Goal: Complete application form

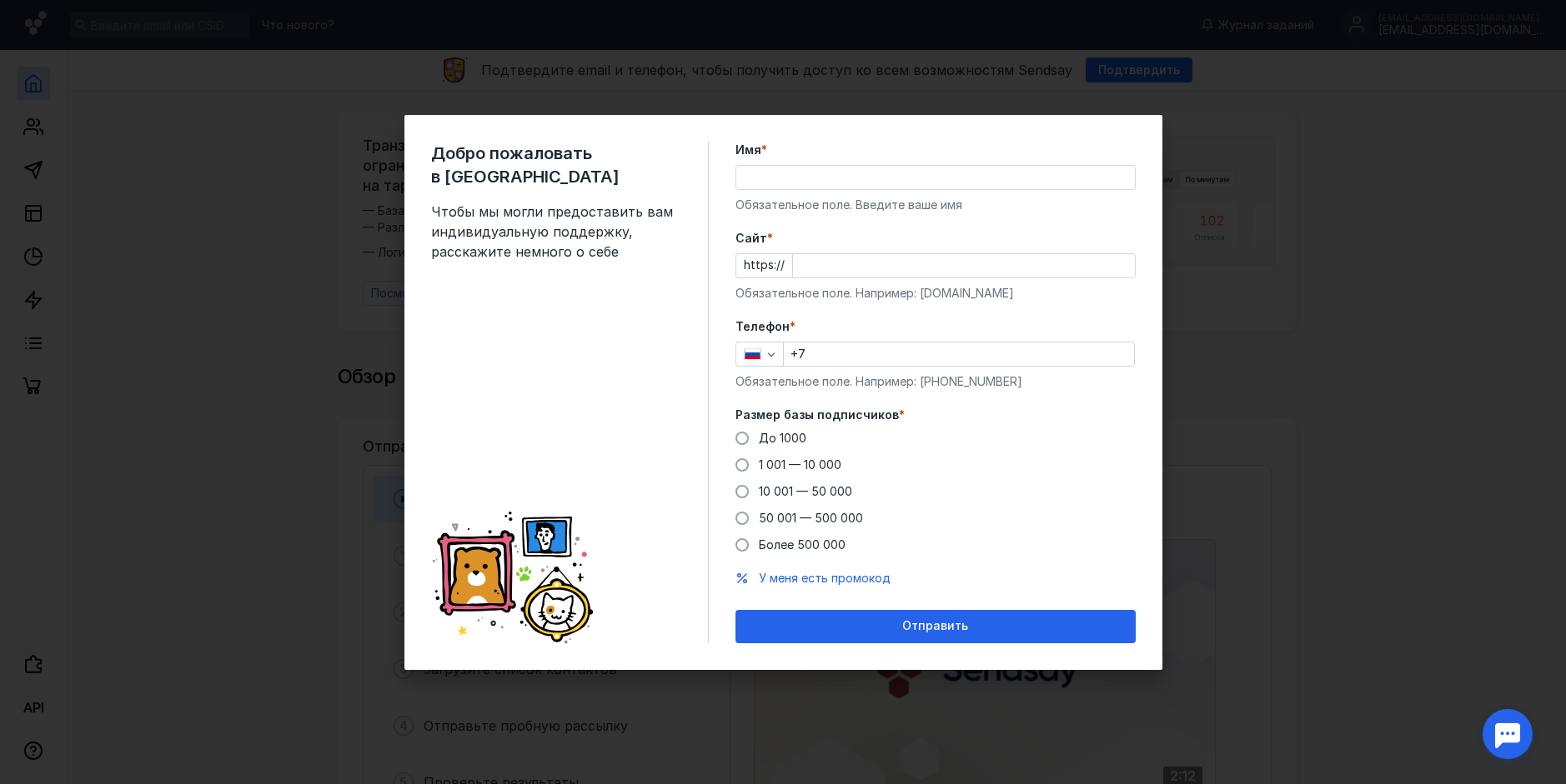
click at [815, 188] on input "Имя *" at bounding box center [935, 177] width 399 height 23
click at [828, 168] on input "Имя *" at bounding box center [935, 177] width 399 height 23
type input "F"
type input "[PERSON_NAME]"
click at [846, 275] on input "Cайт *" at bounding box center [964, 265] width 342 height 23
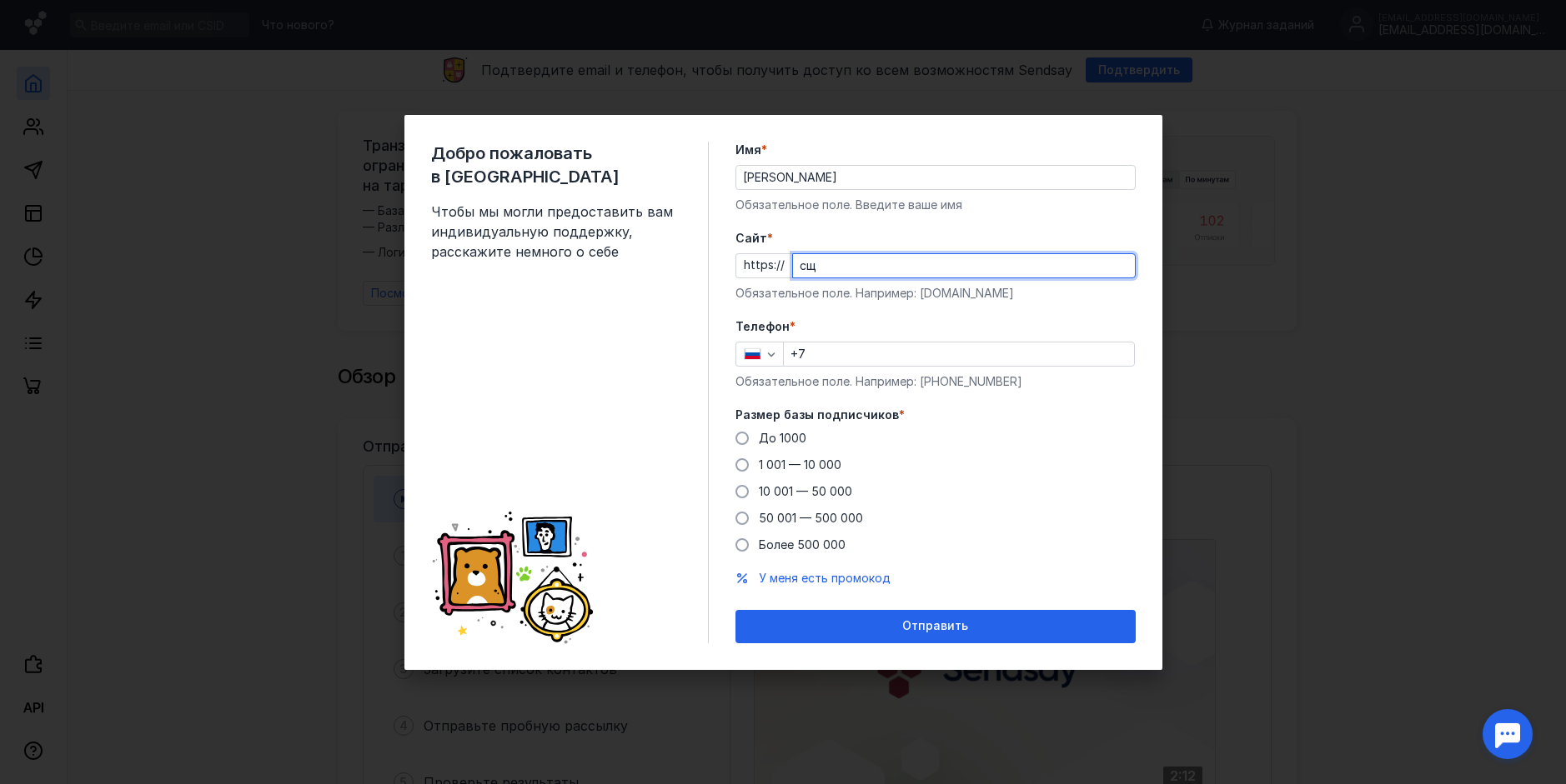
type input "с"
type input "[DOMAIN_NAME]"
click at [871, 346] on input "+7" at bounding box center [958, 354] width 350 height 23
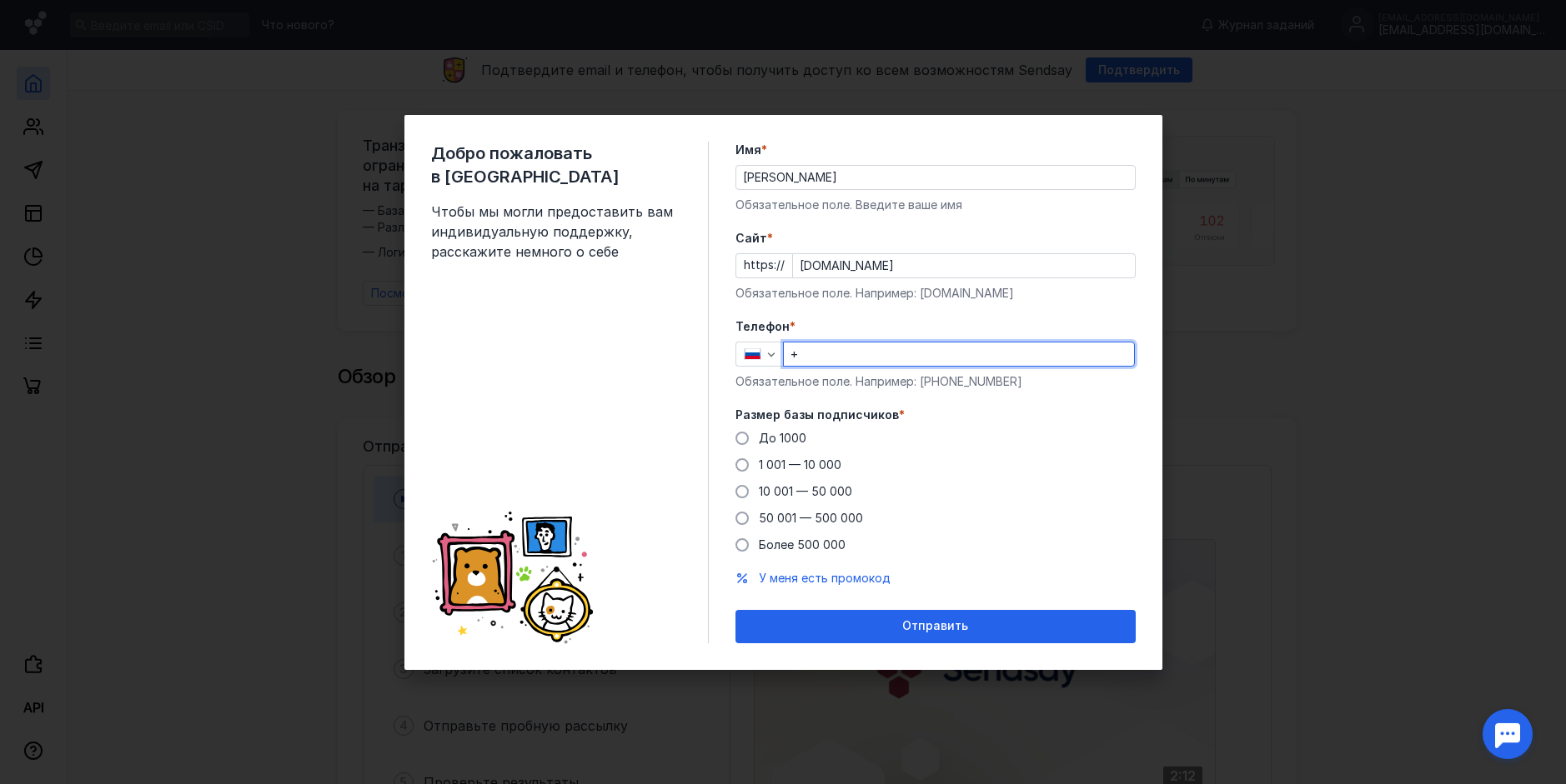
click at [1358, 343] on div "Добро пожаловать в Sendsay Чтобы мы могли предоставить вам индивидуальную подде…" at bounding box center [783, 392] width 1566 height 784
click at [844, 84] on div "Добро пожаловать в Sendsay Чтобы мы могли предоставить вам индивидуальную подде…" at bounding box center [783, 392] width 1566 height 784
type input "+"
